Goal: Task Accomplishment & Management: Complete application form

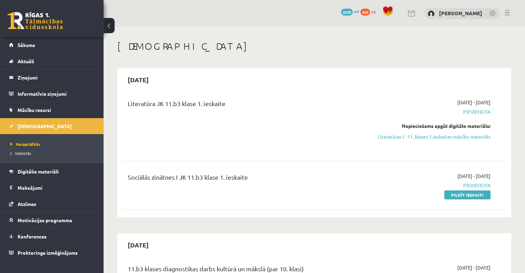
drag, startPoint x: 29, startPoint y: 188, endPoint x: 374, endPoint y: 211, distance: 346.1
click at [371, 211] on div "Literatūra JK 11.b3 klase 1. ieskaite 2025-09-16 - 2025-09-30 Pievienota Nepiec…" at bounding box center [314, 153] width 387 height 122
drag, startPoint x: 463, startPoint y: 197, endPoint x: 291, endPoint y: 34, distance: 236.9
click at [463, 197] on link "Pildīt ieskaiti" at bounding box center [467, 194] width 46 height 9
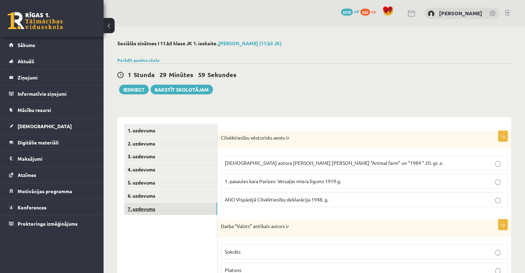
click at [182, 207] on link "7. uzdevums" at bounding box center [170, 208] width 93 height 13
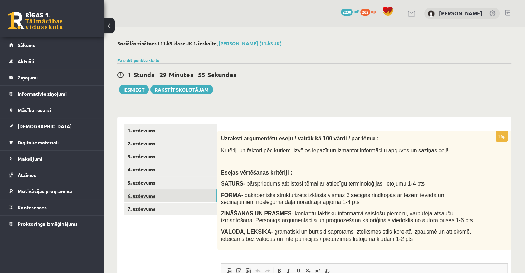
click at [177, 194] on link "6. uzdevums" at bounding box center [170, 195] width 93 height 13
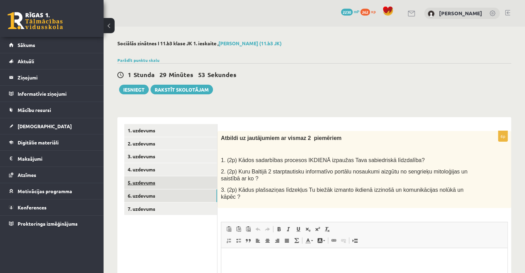
click at [166, 183] on link "5. uzdevums" at bounding box center [170, 182] width 93 height 13
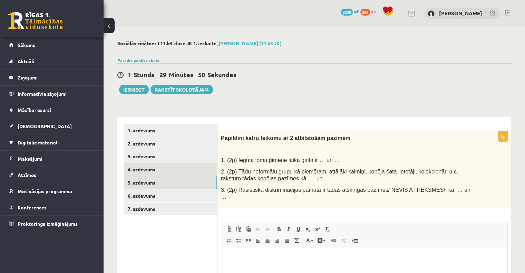
click at [180, 169] on link "4. uzdevums" at bounding box center [170, 169] width 93 height 13
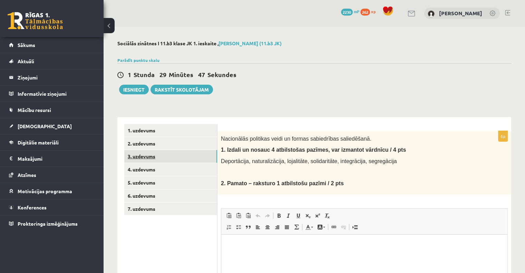
click at [173, 161] on link "3. uzdevums" at bounding box center [170, 156] width 93 height 13
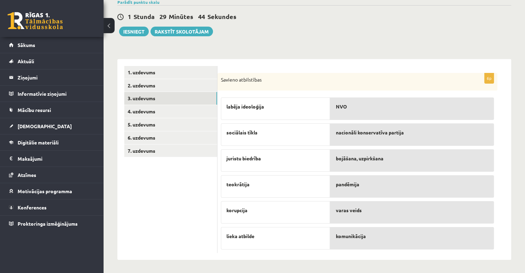
scroll to position [58, 0]
click at [159, 85] on link "2. uzdevums" at bounding box center [170, 85] width 93 height 13
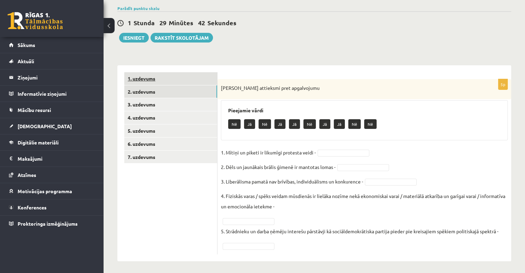
scroll to position [19, 0]
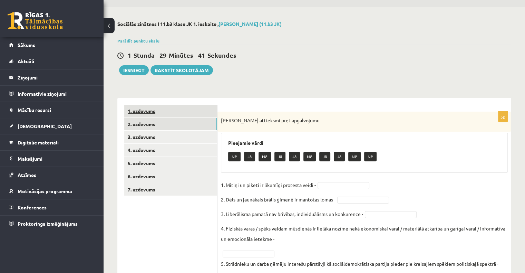
click at [184, 111] on link "1. uzdevums" at bounding box center [170, 111] width 93 height 13
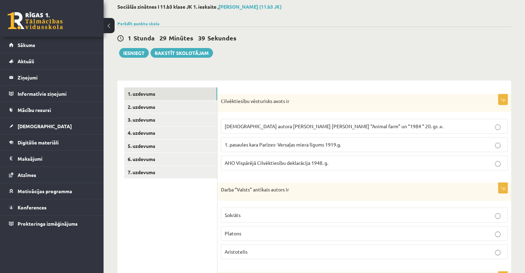
scroll to position [0, 0]
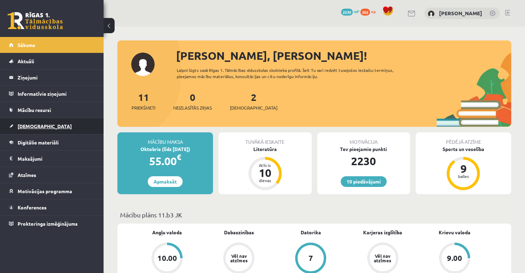
click at [29, 129] on link "[DEMOGRAPHIC_DATA]" at bounding box center [52, 126] width 86 height 16
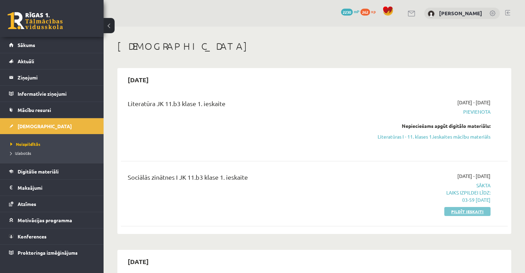
click at [473, 210] on link "Pildīt ieskaiti" at bounding box center [467, 211] width 46 height 9
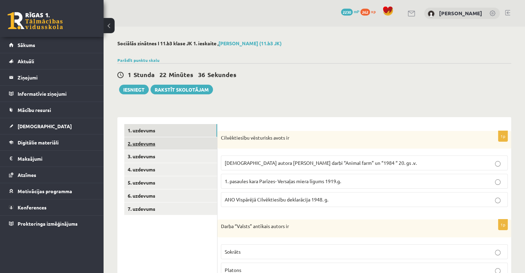
click at [175, 142] on link "2. uzdevums" at bounding box center [170, 143] width 93 height 13
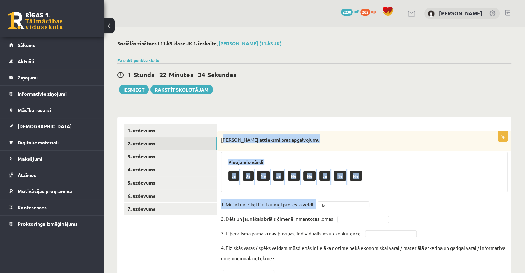
drag, startPoint x: 222, startPoint y: 140, endPoint x: 320, endPoint y: 193, distance: 111.5
click at [320, 193] on div "5p Izsaki attieksmi pret apgalvojumu Pieejamie vārdi Jā Jā Nē Jā Nē Nē Jā Nē Nē…" at bounding box center [365, 218] width 294 height 175
click at [249, 149] on div "[PERSON_NAME] attieksmi pret apgalvojumu" at bounding box center [365, 141] width 294 height 20
click at [224, 150] on div "[PERSON_NAME] attieksmi pret apgalvojumu" at bounding box center [365, 141] width 294 height 20
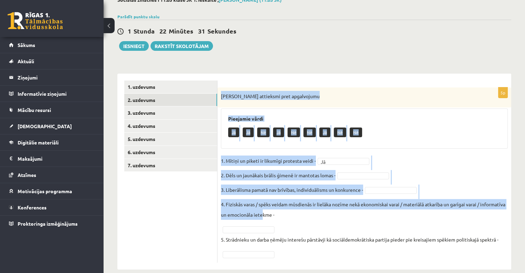
scroll to position [54, 0]
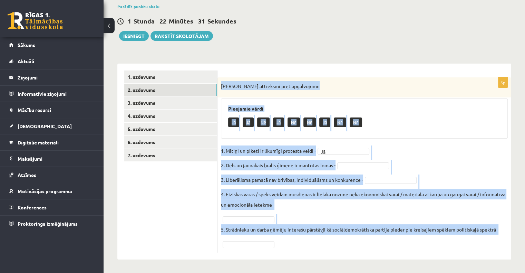
drag, startPoint x: 218, startPoint y: 136, endPoint x: 322, endPoint y: 252, distance: 155.8
click at [322, 252] on div "5p Izsaki attieksmi pret apgalvojumu Pieejamie vārdi Jā Jā Nē Jā Nē Nē Jā Nē Nē…" at bounding box center [365, 164] width 294 height 175
copy div "[PERSON_NAME] attieksmi pret apgalvojumu Pieejamie vārdi Jā Jā Nē Jā Nē Nē Jā N…"
click at [145, 100] on link "3. uzdevums" at bounding box center [170, 102] width 93 height 13
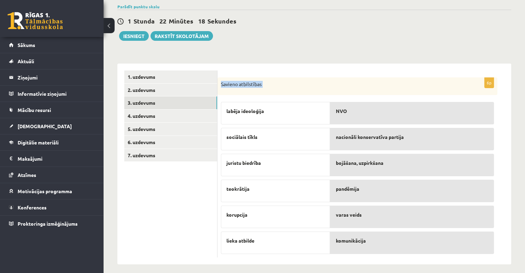
drag, startPoint x: 220, startPoint y: 82, endPoint x: 421, endPoint y: 260, distance: 268.9
click at [421, 260] on div "6p Savieno atbilstības labēja ideoloģija sociālais tīkls juristu biedrība teokr…" at bounding box center [365, 164] width 294 height 201
drag, startPoint x: 178, startPoint y: 215, endPoint x: 196, endPoint y: 195, distance: 26.6
click at [178, 215] on ul "1. uzdevums 2. uzdevums 3. uzdevums 4. uzdevums 5. uzdevums 6. uzdevums 7. uzde…" at bounding box center [170, 163] width 93 height 187
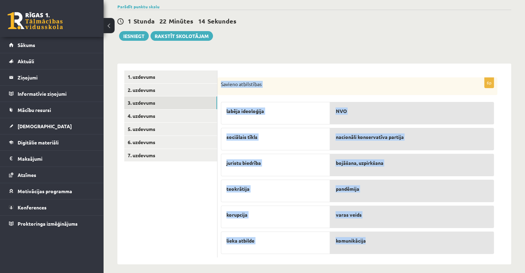
drag, startPoint x: 219, startPoint y: 81, endPoint x: 370, endPoint y: 241, distance: 219.1
click at [370, 240] on div "6p Savieno atbilstības labēja ideoloģija sociālais tīkls juristu biedrība teokr…" at bounding box center [358, 167] width 280 height 180
copy div "Savieno atbilstības labēja ideoloģija sociālais tīkls juristu biedrība teokrāti…"
click at [148, 114] on link "4. uzdevums" at bounding box center [170, 115] width 93 height 13
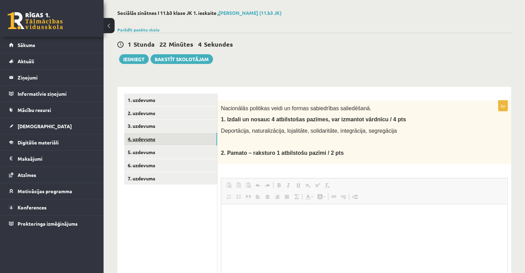
scroll to position [0, 0]
drag, startPoint x: 267, startPoint y: 149, endPoint x: 247, endPoint y: 128, distance: 29.1
click at [267, 150] on span "2. Pamato – raksturo 1 atbilstošu pazīmi / 2 pts" at bounding box center [282, 153] width 123 height 6
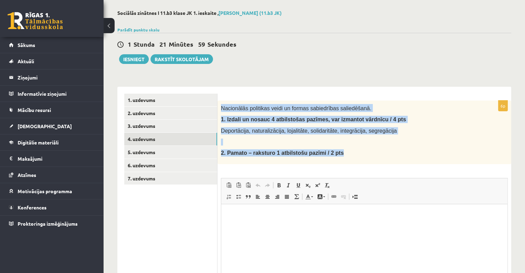
drag, startPoint x: 221, startPoint y: 105, endPoint x: 334, endPoint y: 153, distance: 122.9
click at [334, 153] on div "Nacionālās politikas veidi un formas sabiedrības saliedēšanā. 1. Izdali un nosa…" at bounding box center [365, 132] width 294 height 64
copy div "Nacionālās politikas veidi un formas sabiedrības saliedēšanā. 1. Izdali un nosa…"
click at [166, 154] on link "5. uzdevums" at bounding box center [170, 152] width 93 height 13
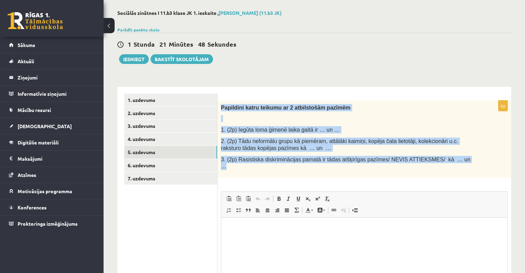
drag, startPoint x: 219, startPoint y: 108, endPoint x: 421, endPoint y: 156, distance: 207.6
click at [448, 163] on div "Papildini katru teikumu ar 2 atbilstošām pazīmēm 1. (2p) Iegūta loma ģimenē lai…" at bounding box center [365, 138] width 294 height 77
copy div "Papildini katru teikumu ar 2 atbilstošām pazīmēm 1. (2p) Iegūta loma ģimenē lai…"
click at [172, 175] on link "7. uzdevums" at bounding box center [170, 178] width 93 height 13
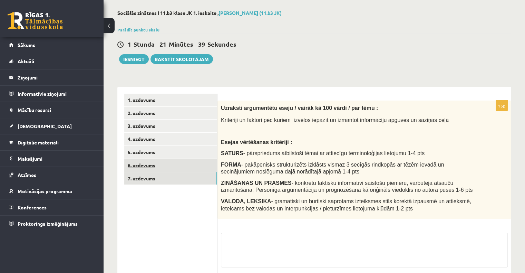
click at [169, 165] on link "6. uzdevums" at bounding box center [170, 165] width 93 height 13
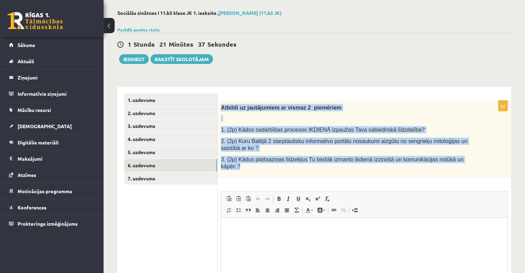
drag, startPoint x: 221, startPoint y: 104, endPoint x: 471, endPoint y: 156, distance: 255.2
click at [471, 156] on div "Atbildi uz jautājumiem ar vismaz 2 piemēriem 1. (2p) Kādos sadarbības procesos …" at bounding box center [365, 138] width 294 height 77
copy div "Atbildi uz jautājumiem ar vismaz 2 piemēriem 1. (2p) Kādos sadarbības procesos …"
click at [159, 178] on link "7. uzdevums" at bounding box center [170, 178] width 93 height 13
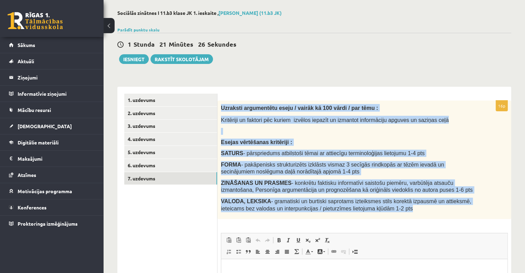
drag, startPoint x: 221, startPoint y: 107, endPoint x: 395, endPoint y: 208, distance: 201.3
click at [395, 208] on div "Uzraksti argumentētu eseju / vairāk kā 100 vārdi / par tēmu : Kritēriji un fakt…" at bounding box center [365, 159] width 294 height 118
copy div "Uzraksti argumentētu eseju / vairāk kā 100 vārdi / par tēmu : Kritēriji un fakt…"
